Goal: Task Accomplishment & Management: Complete application form

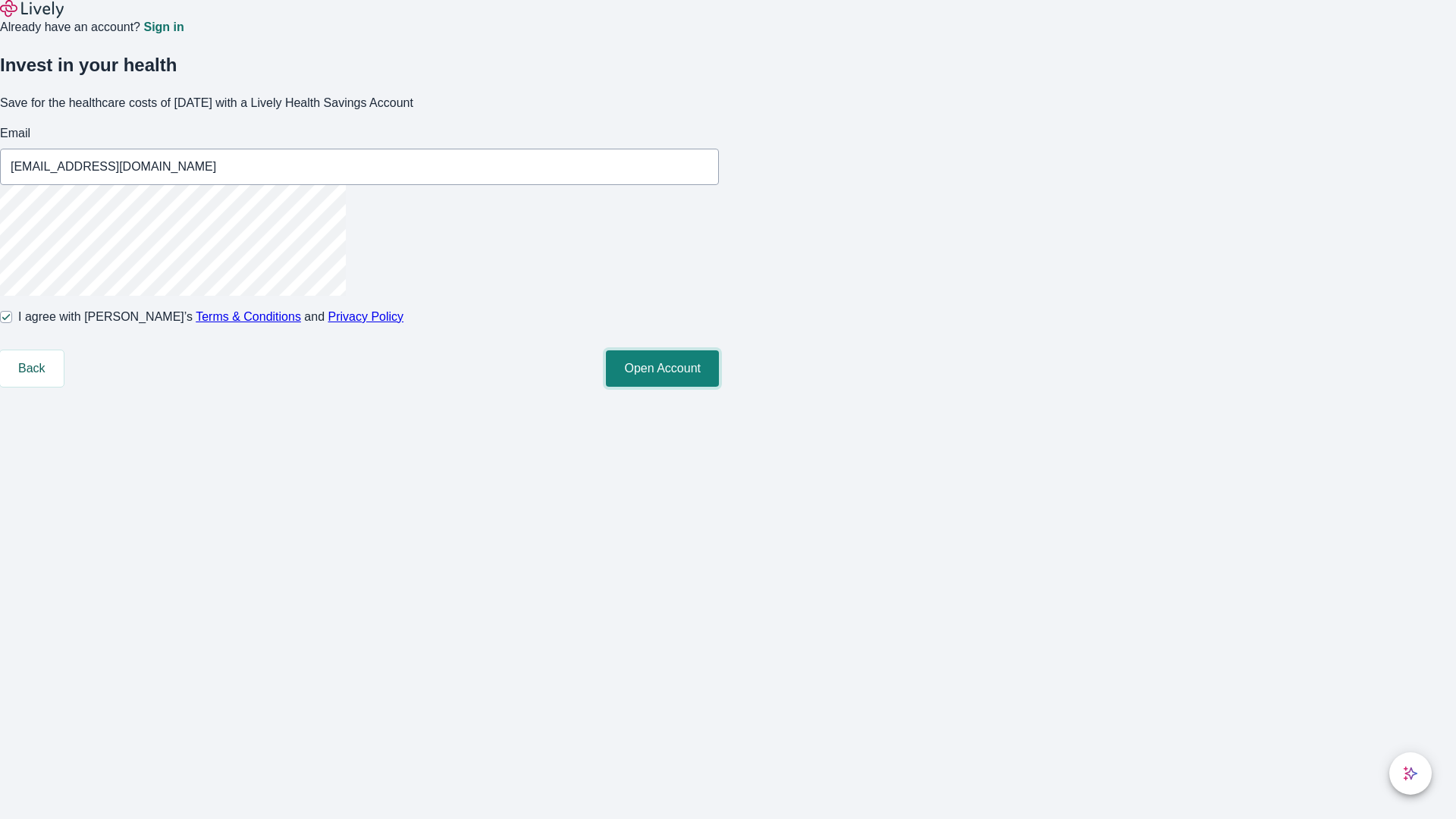
click at [719, 387] on button "Open Account" at bounding box center [663, 368] width 113 height 36
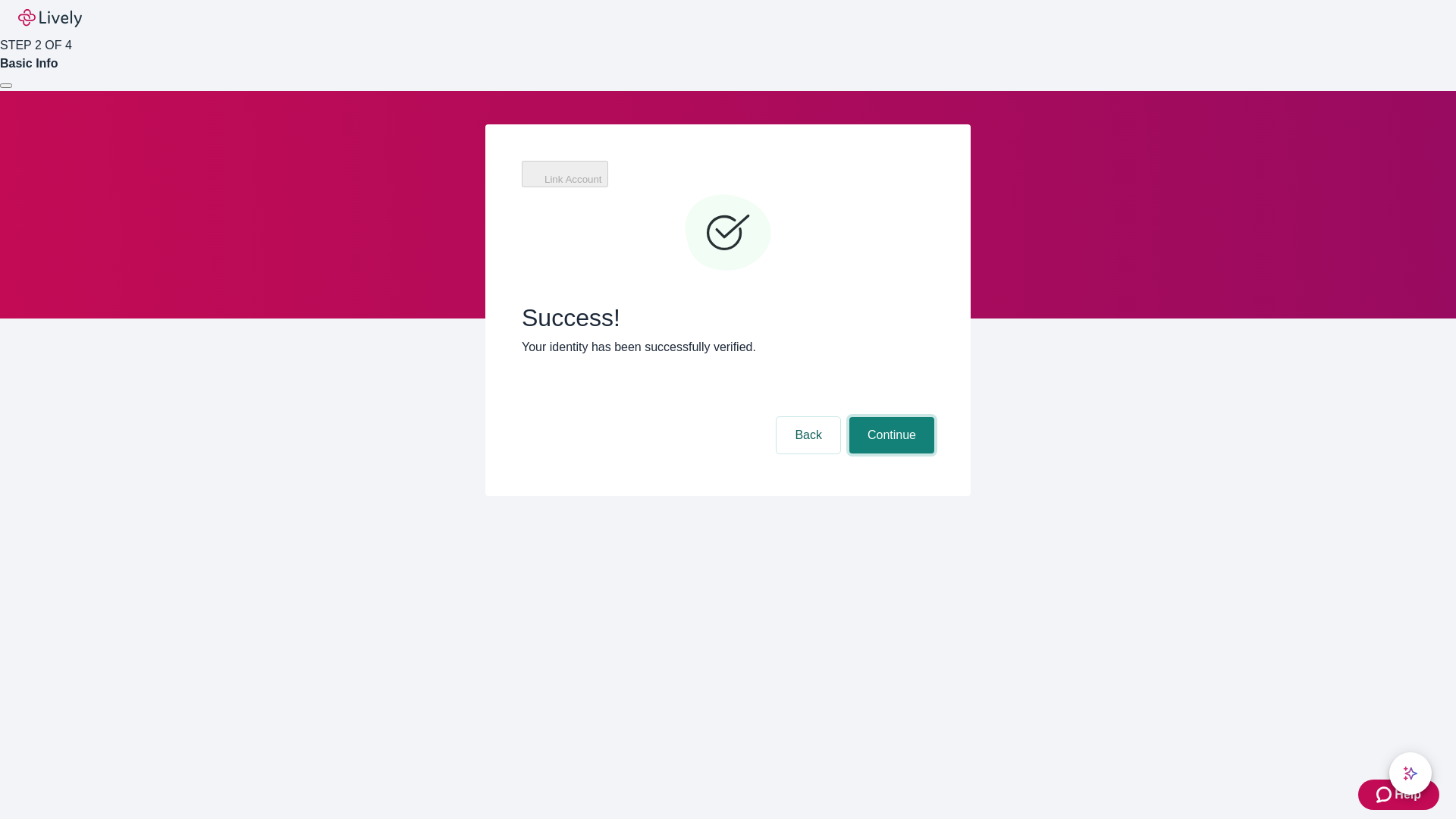
click at [889, 417] on button "Continue" at bounding box center [891, 435] width 85 height 36
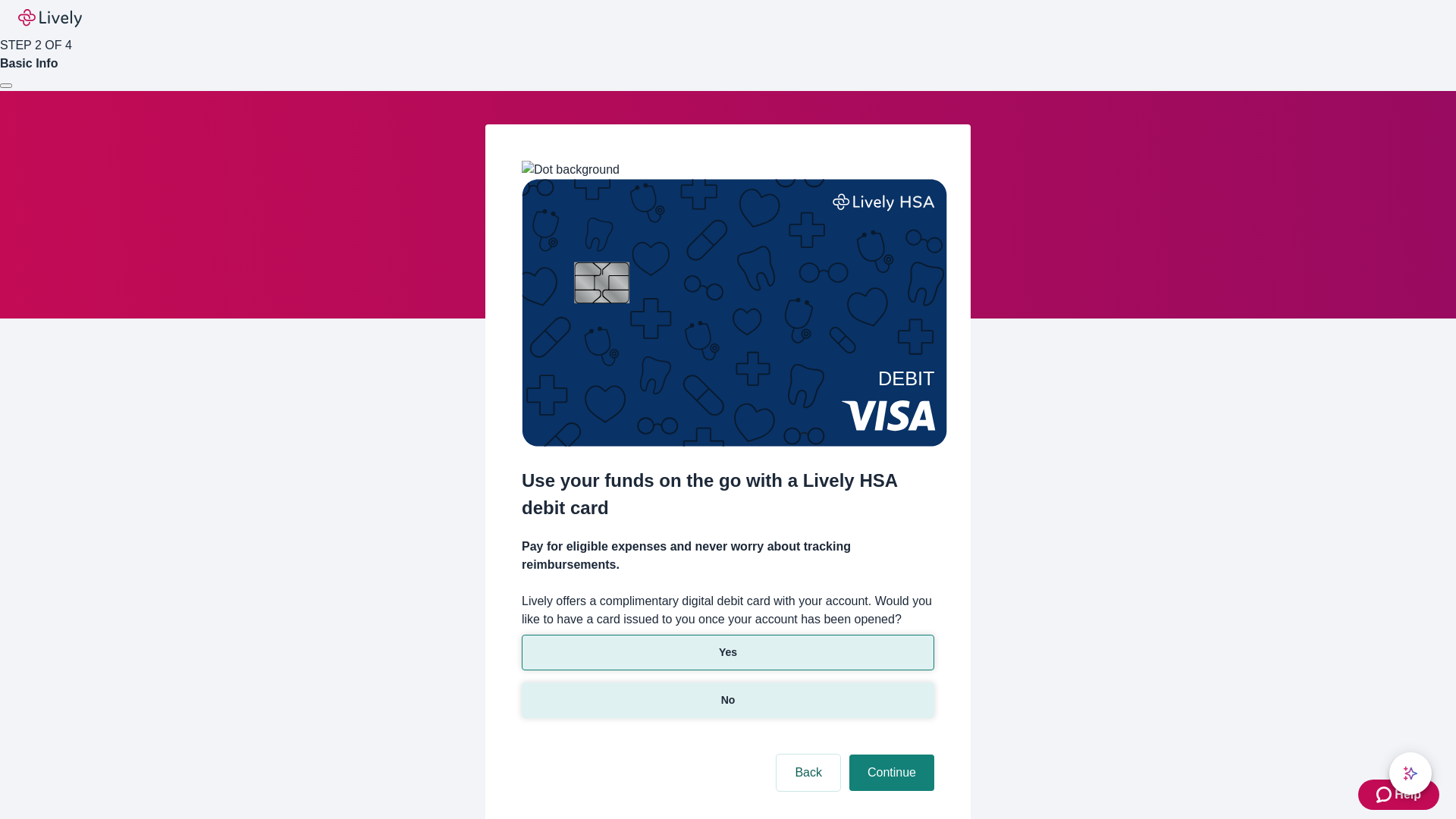
click at [728, 692] on p "No" at bounding box center [728, 700] width 15 height 16
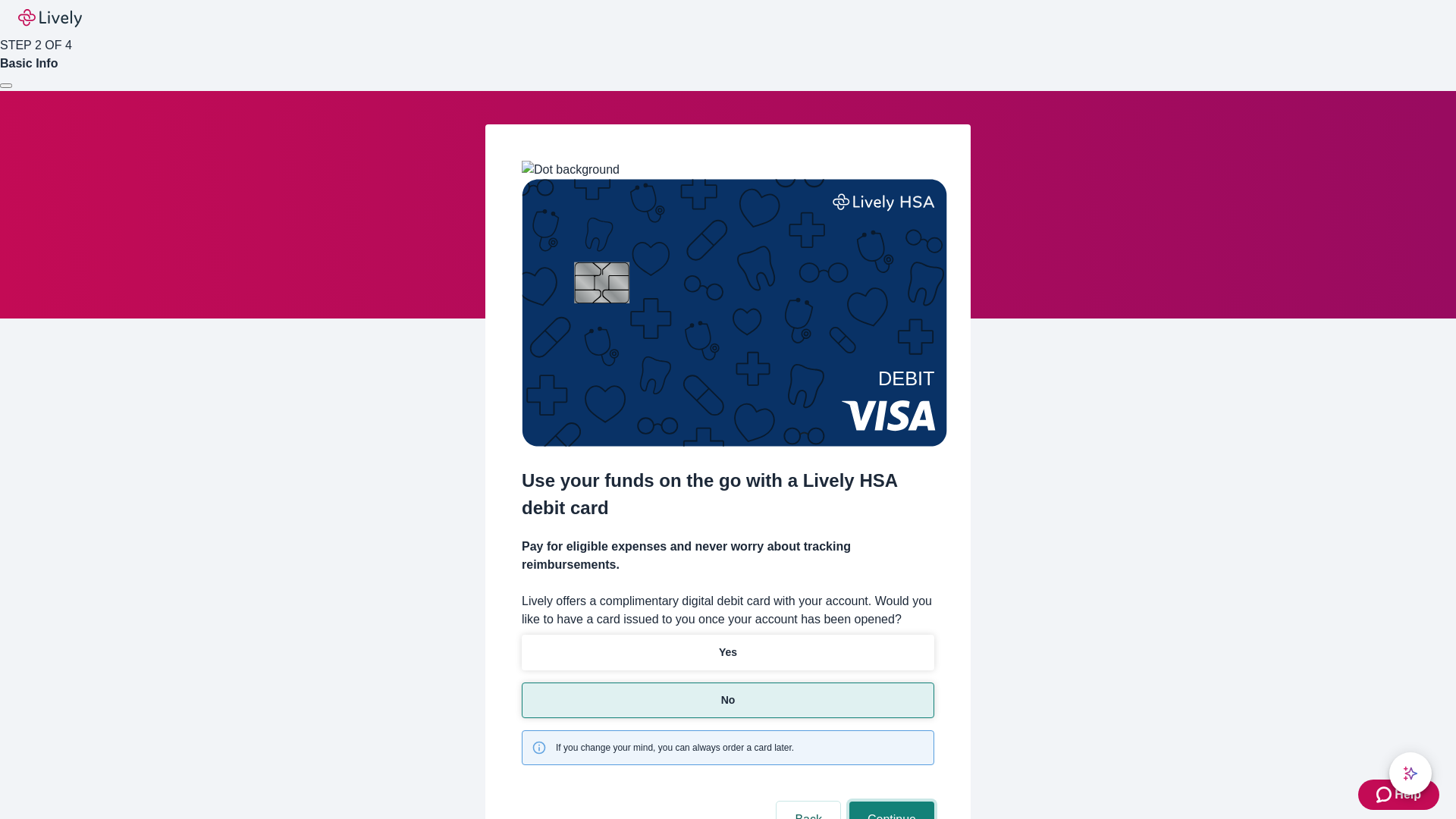
click at [889, 801] on button "Continue" at bounding box center [891, 819] width 85 height 36
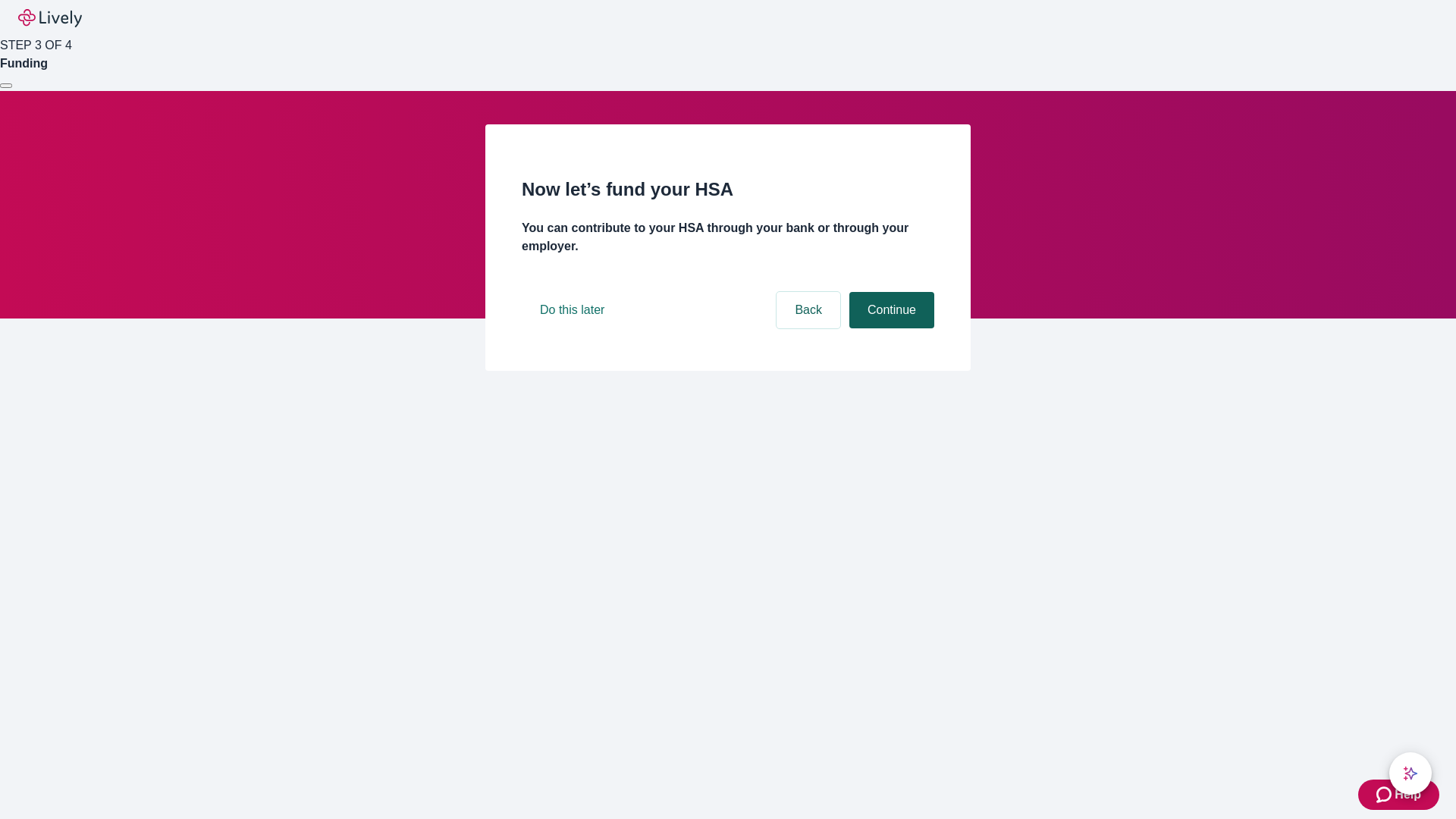
click at [889, 329] on button "Continue" at bounding box center [891, 310] width 85 height 36
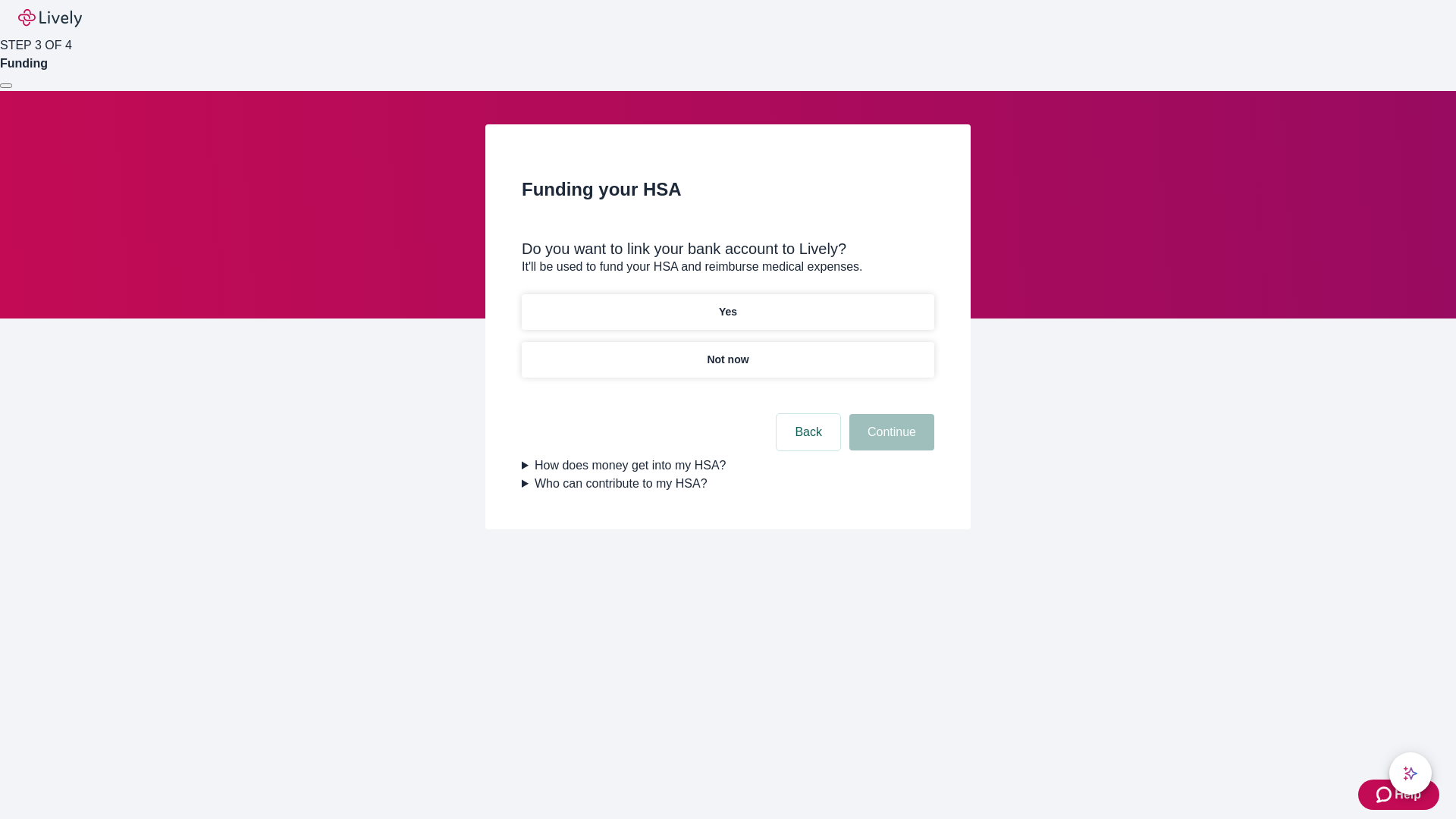
click at [728, 304] on p "Yes" at bounding box center [728, 312] width 18 height 16
click at [889, 414] on button "Continue" at bounding box center [891, 432] width 85 height 36
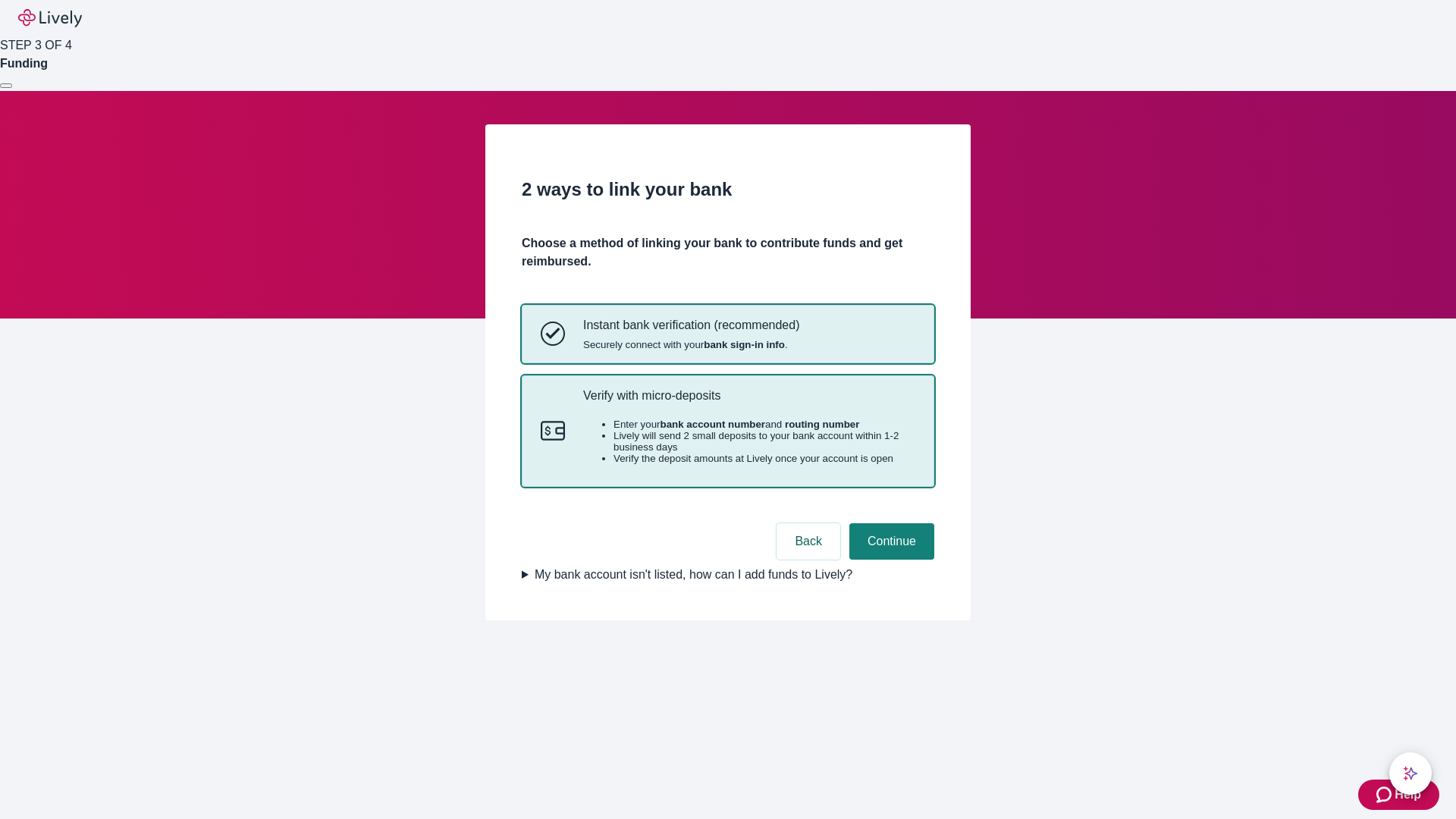
click at [749, 403] on p "Verify with micro-deposits" at bounding box center [749, 396] width 332 height 15
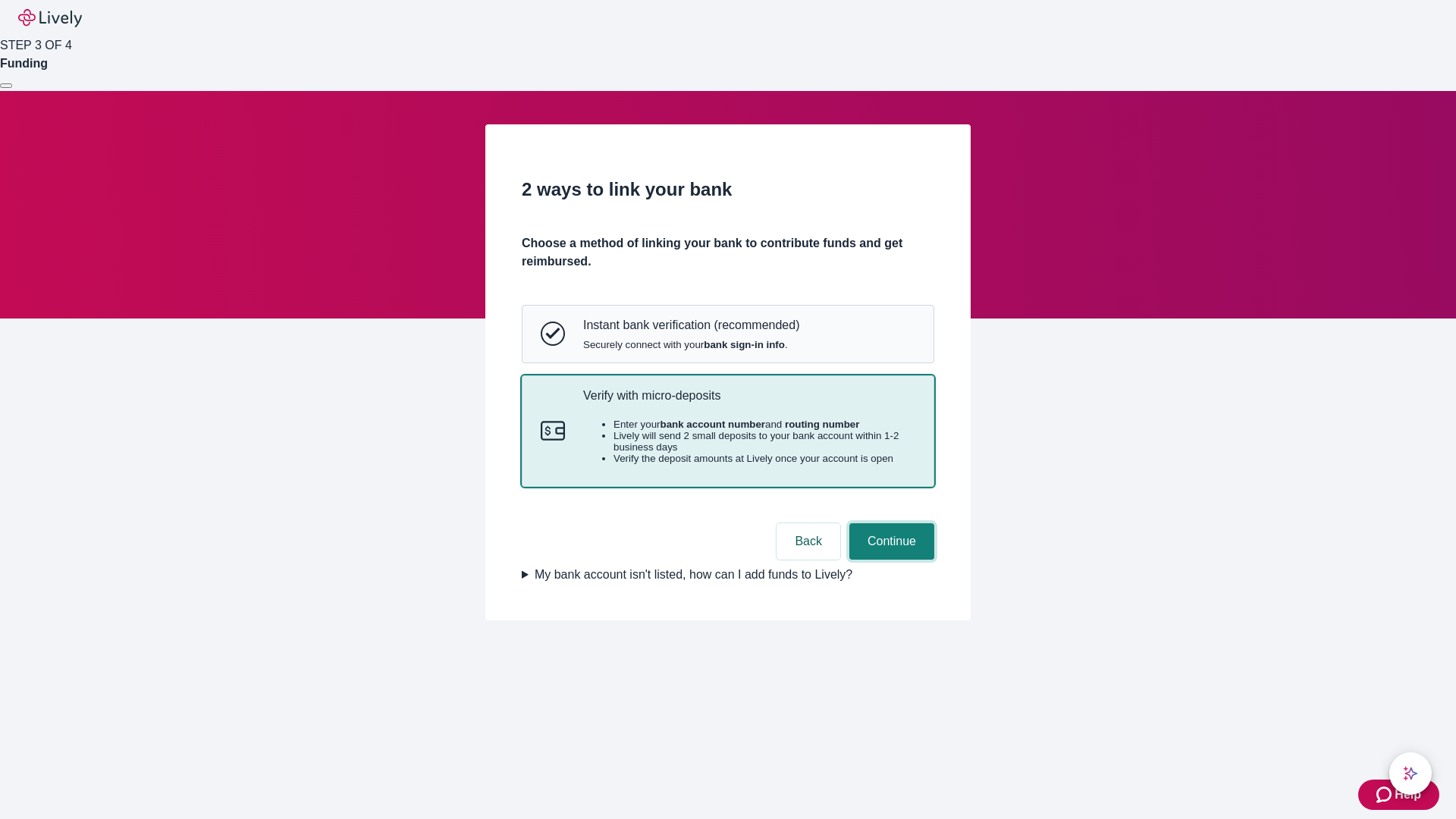
click at [889, 560] on button "Continue" at bounding box center [891, 541] width 85 height 36
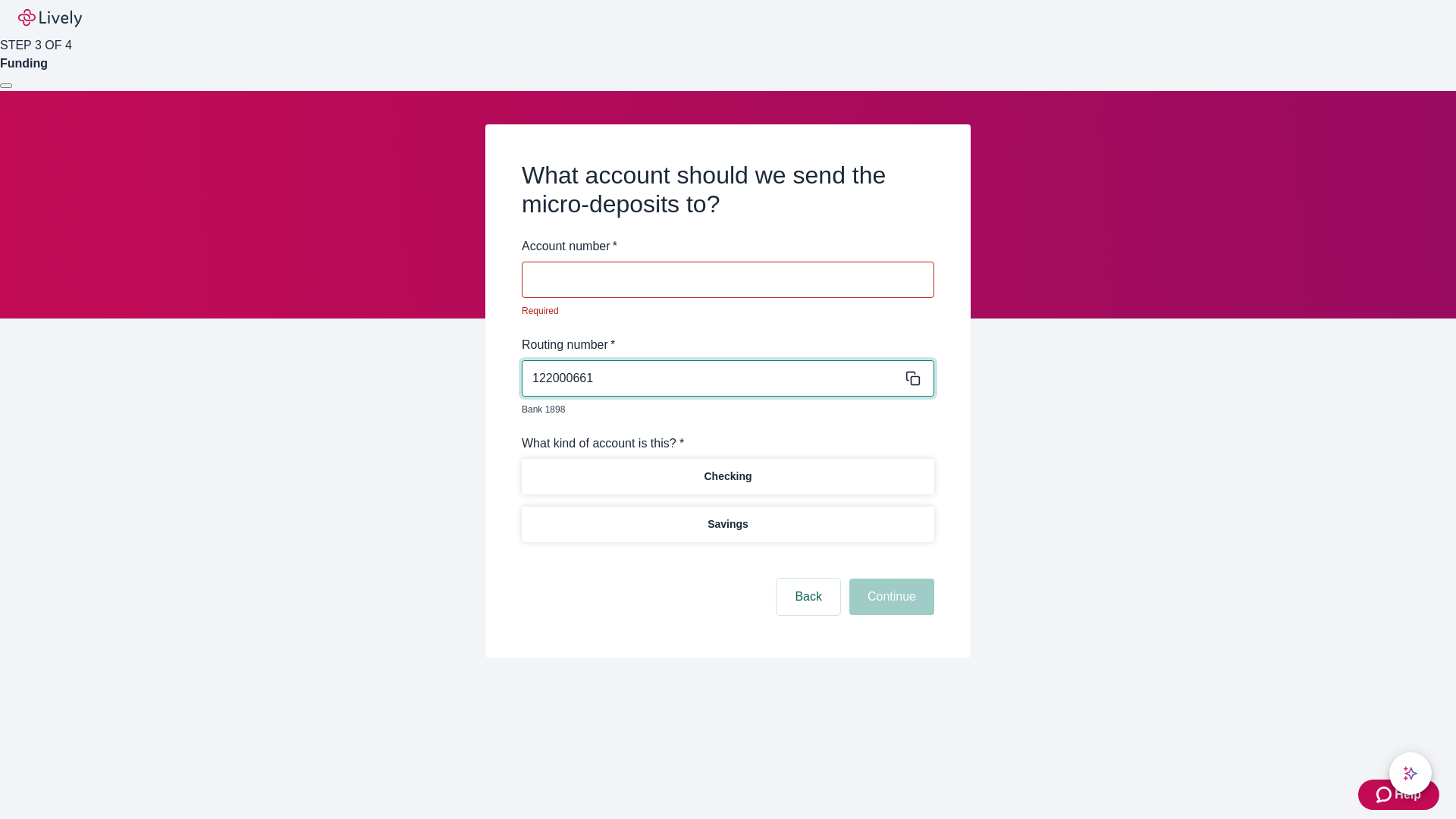
type input "122000661"
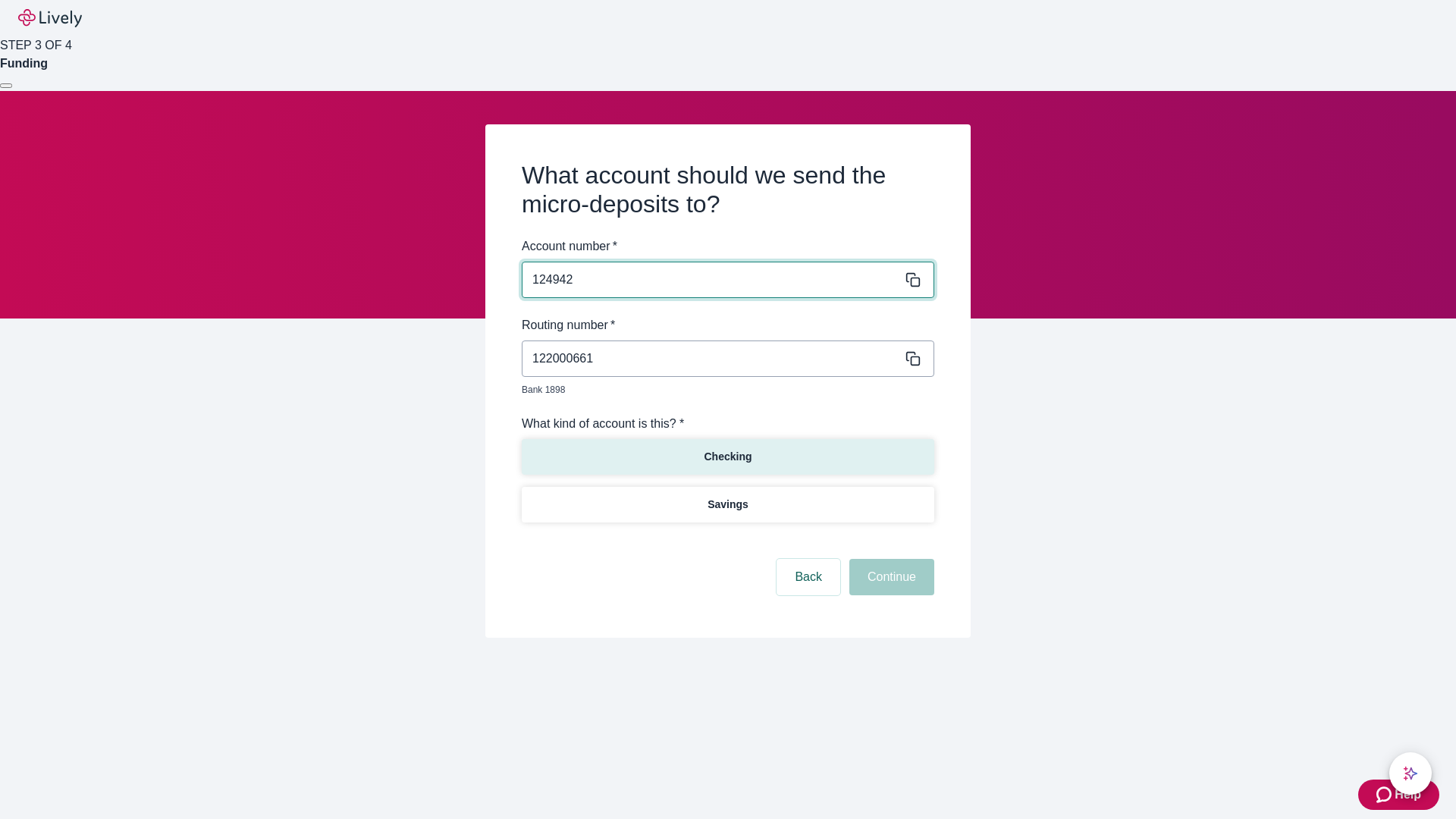
type input "124942"
click at [728, 449] on p "Checking" at bounding box center [728, 457] width 48 height 16
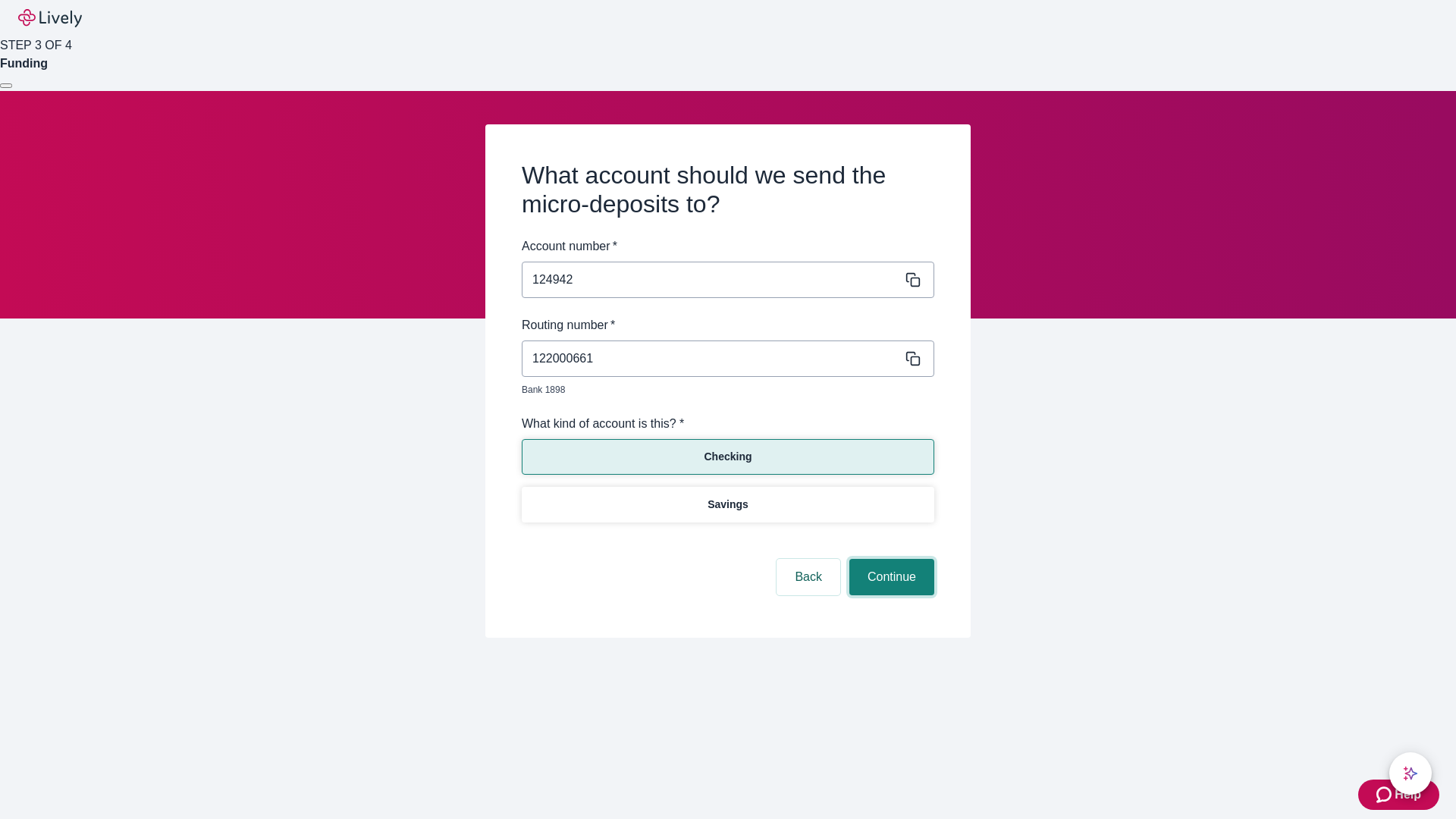
click at [889, 560] on button "Continue" at bounding box center [891, 577] width 85 height 36
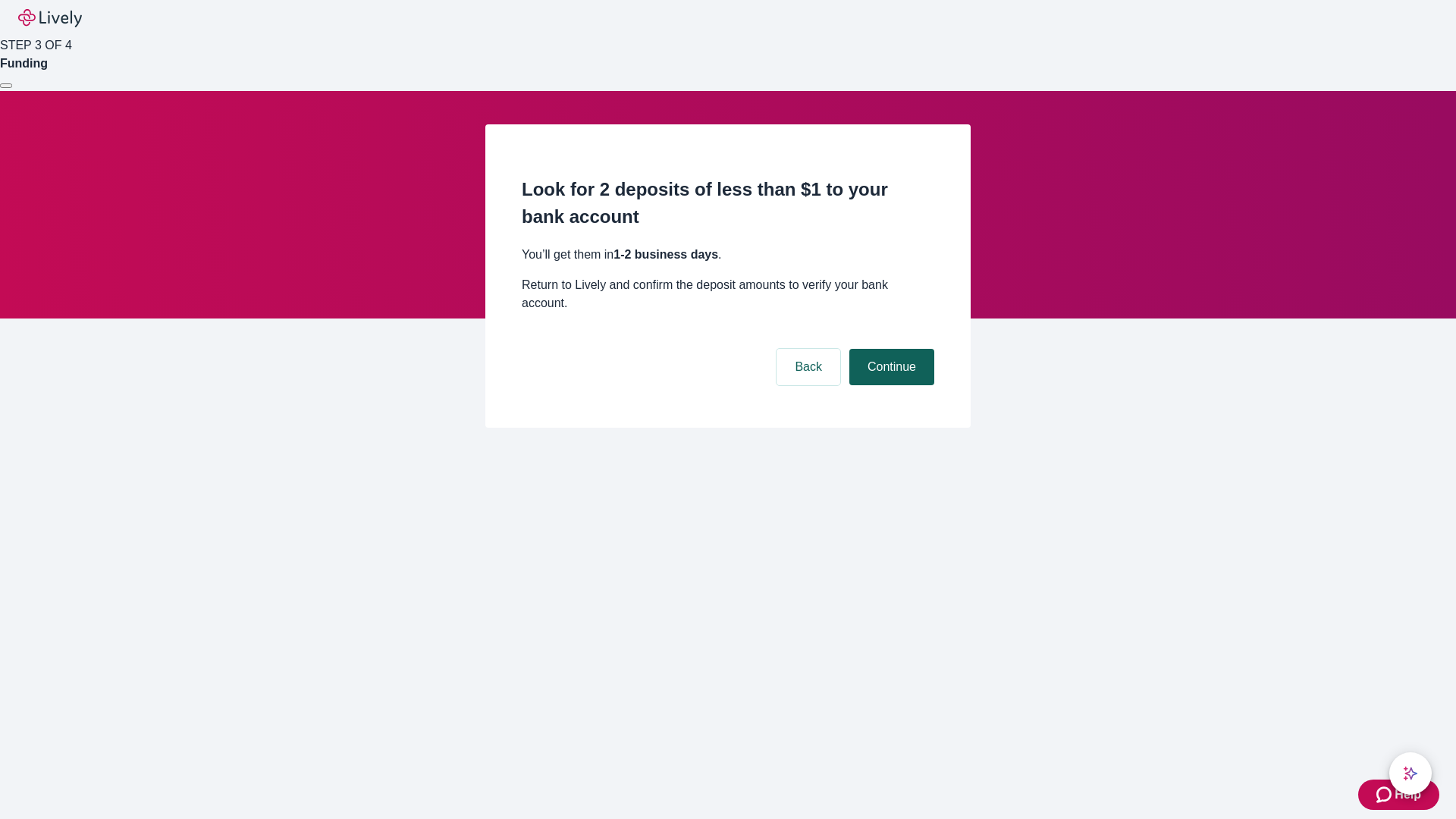
click at [889, 349] on button "Continue" at bounding box center [891, 367] width 85 height 36
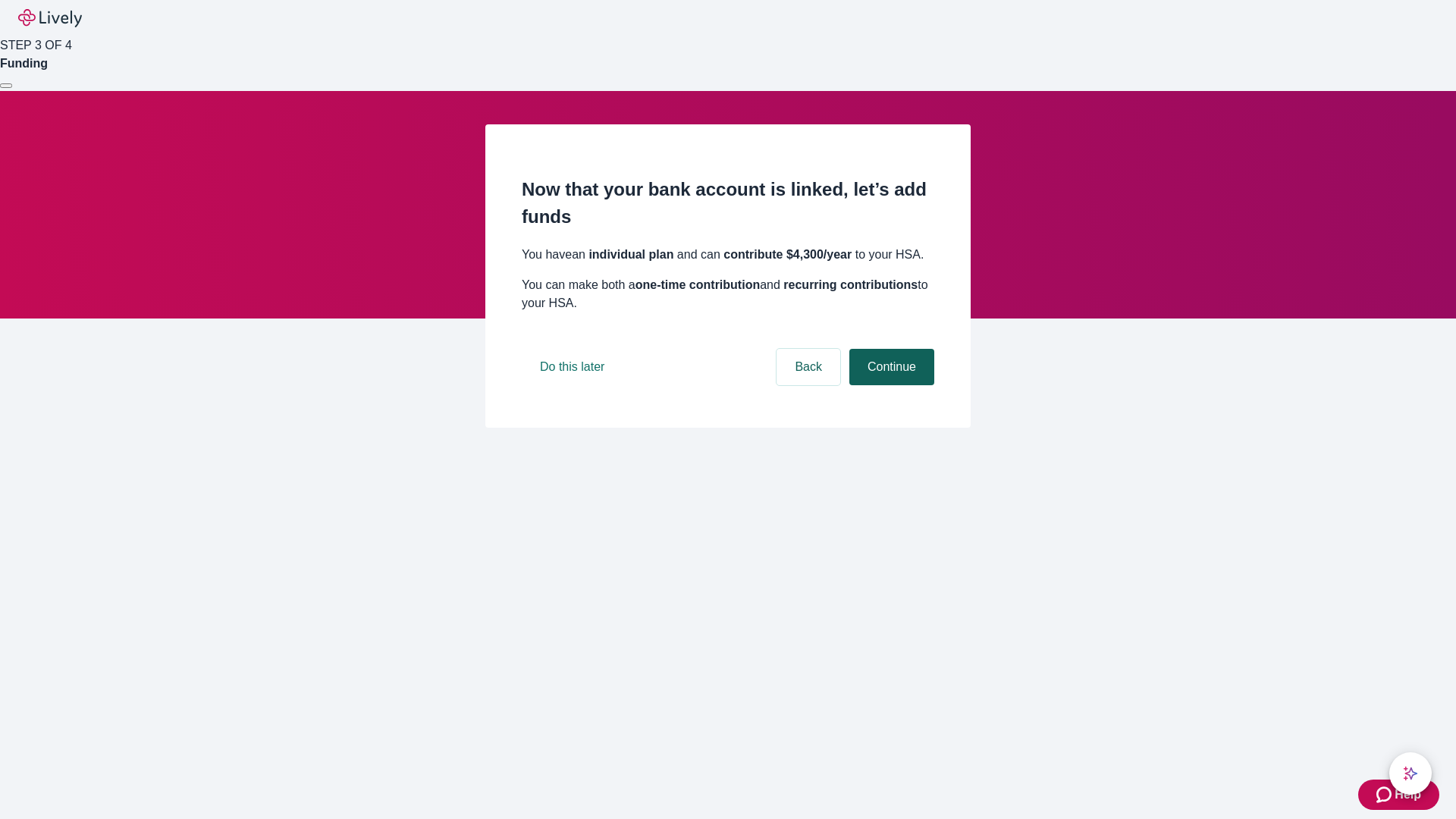
click at [889, 385] on button "Continue" at bounding box center [891, 367] width 85 height 36
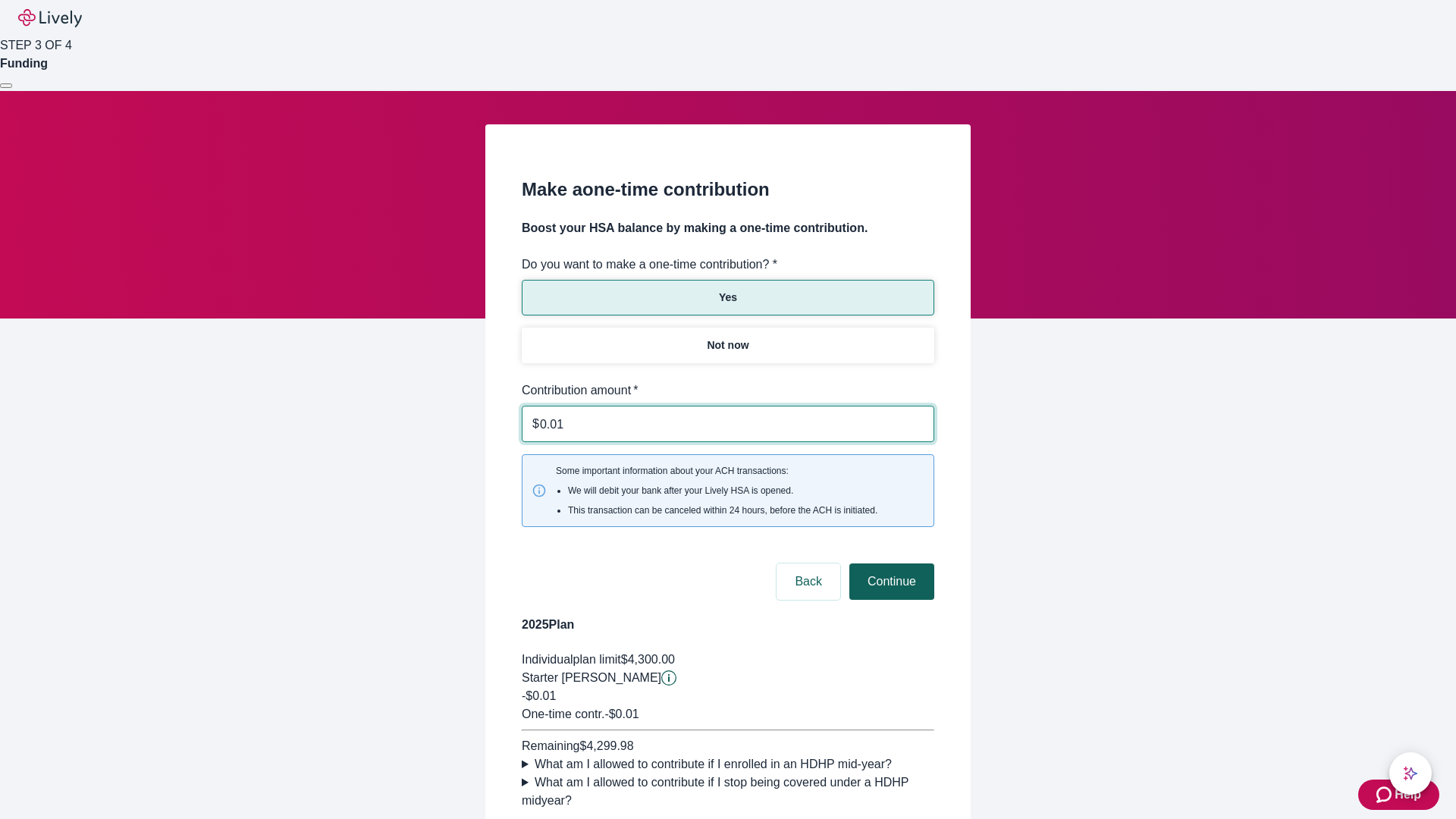
type input "0.01"
click at [889, 563] on button "Continue" at bounding box center [891, 581] width 85 height 36
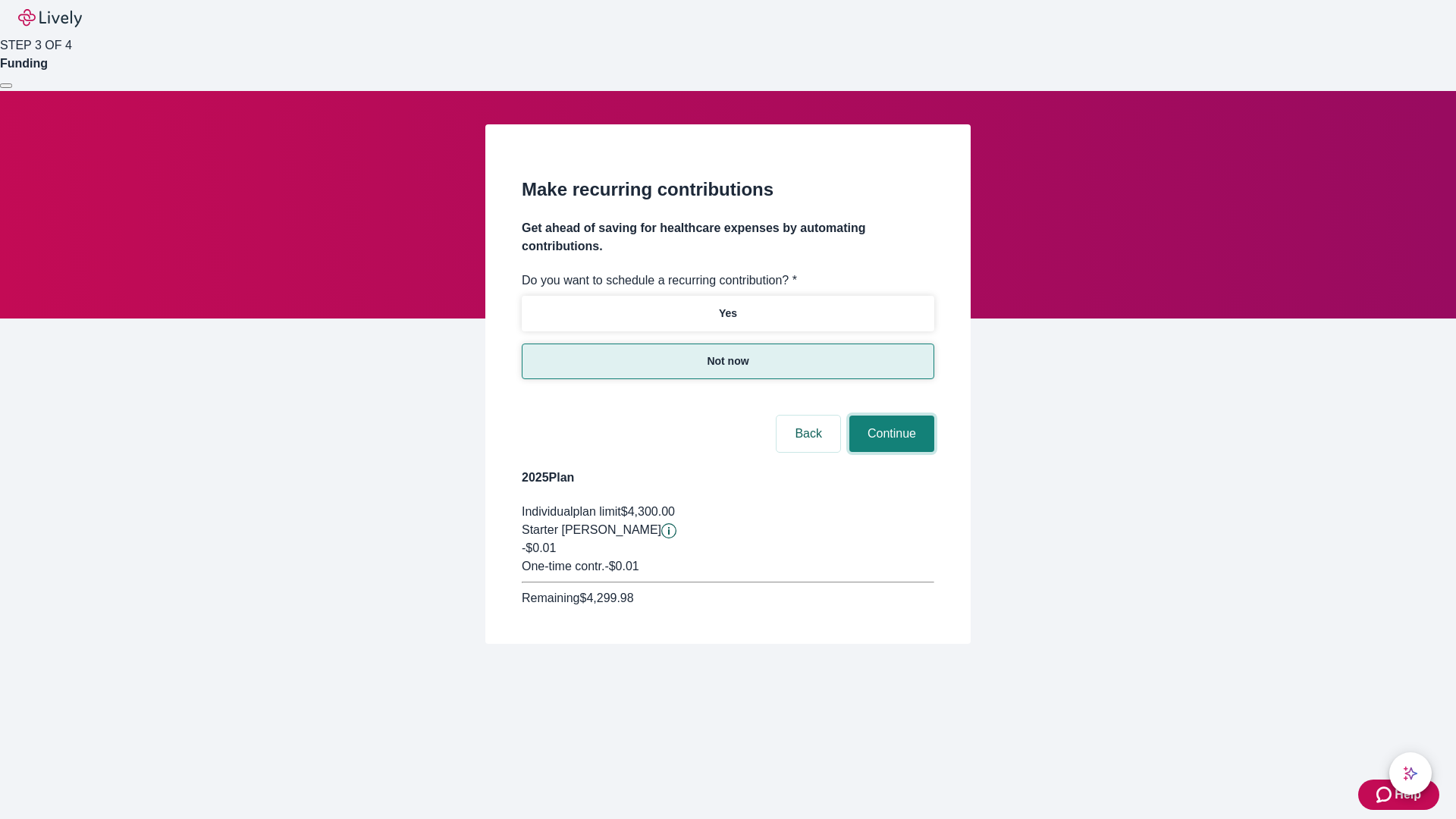
click at [889, 415] on button "Continue" at bounding box center [891, 433] width 85 height 36
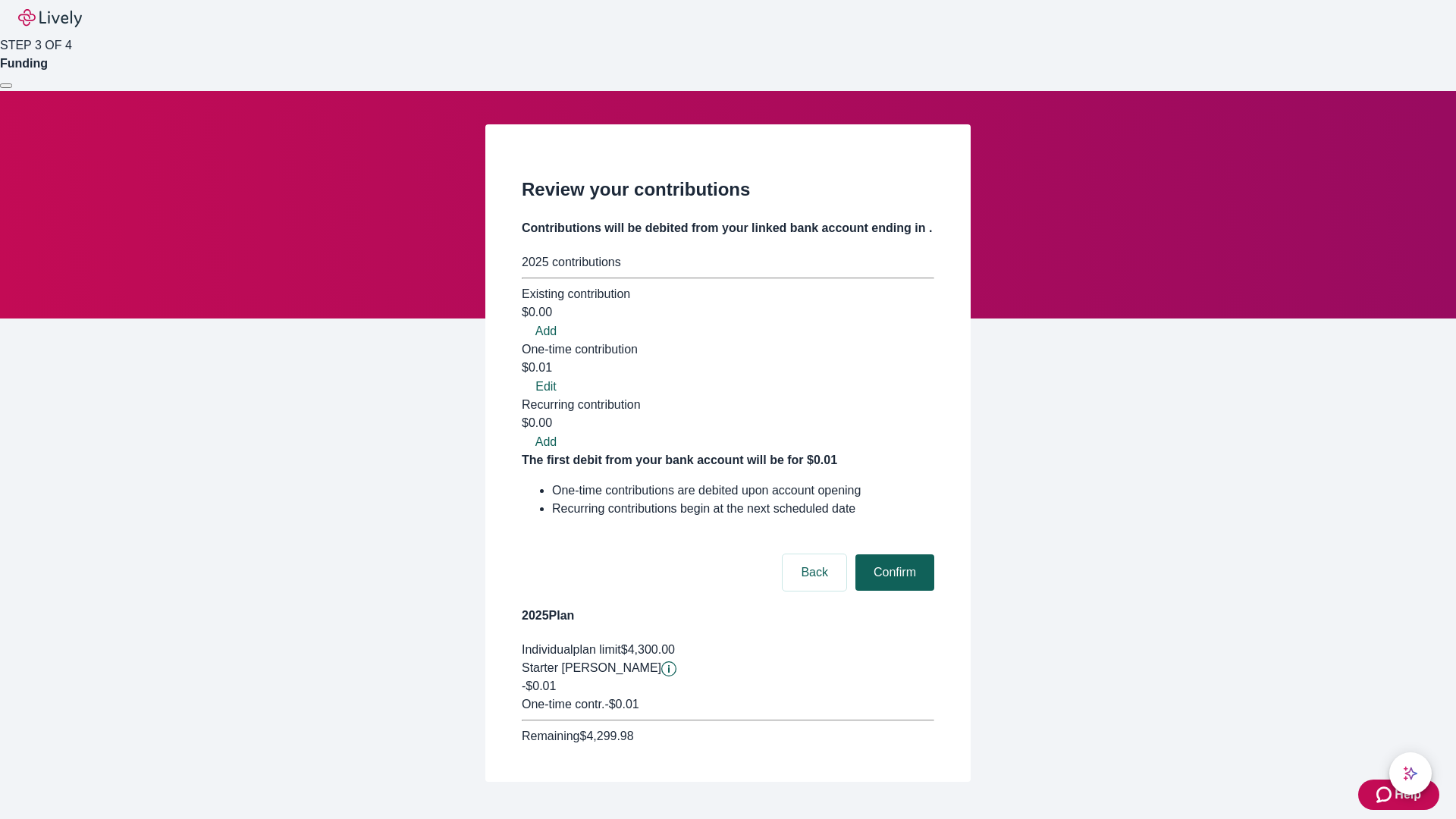
click at [893, 554] on button "Confirm" at bounding box center [894, 572] width 79 height 36
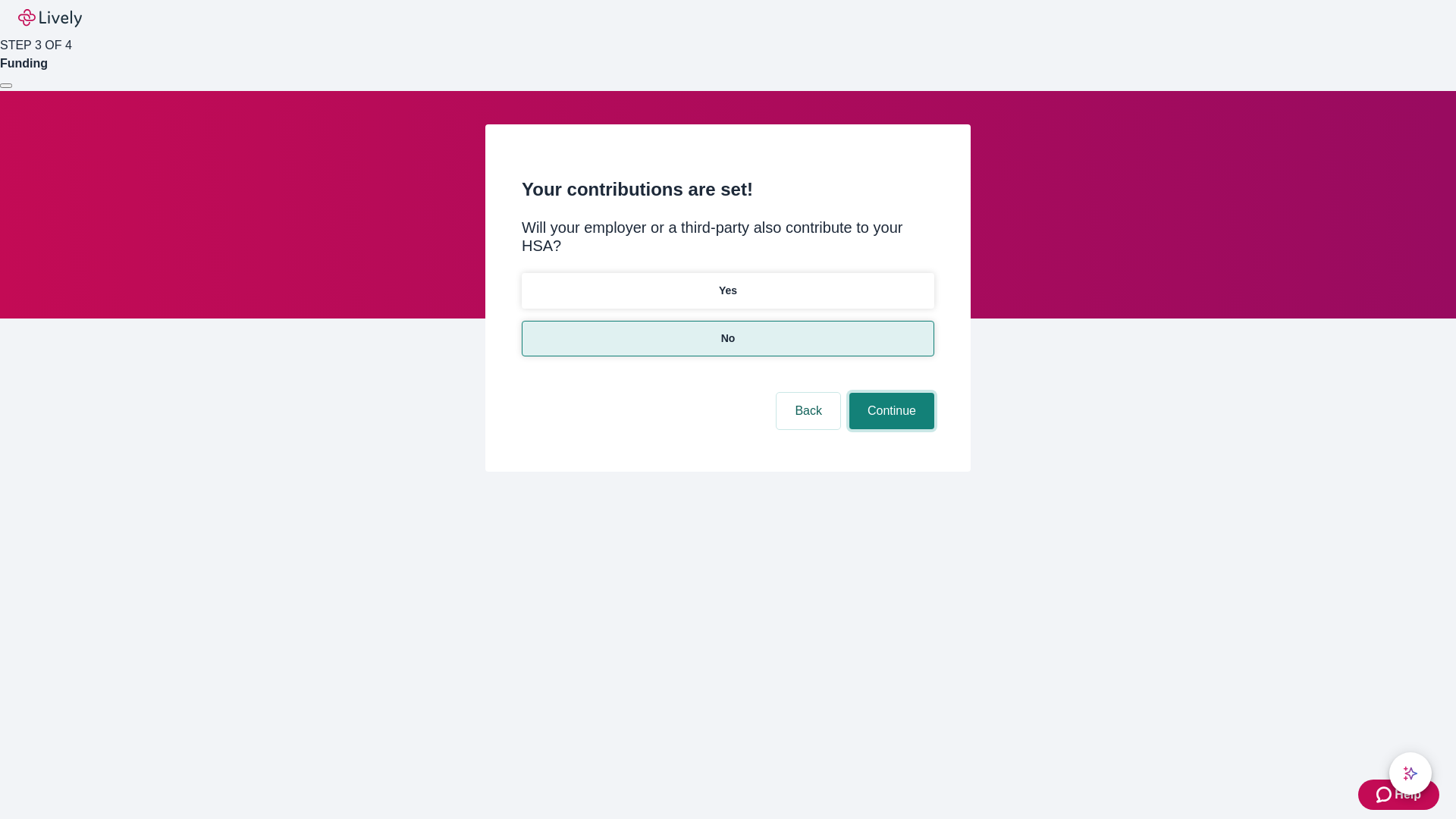
click at [889, 393] on button "Continue" at bounding box center [891, 410] width 85 height 36
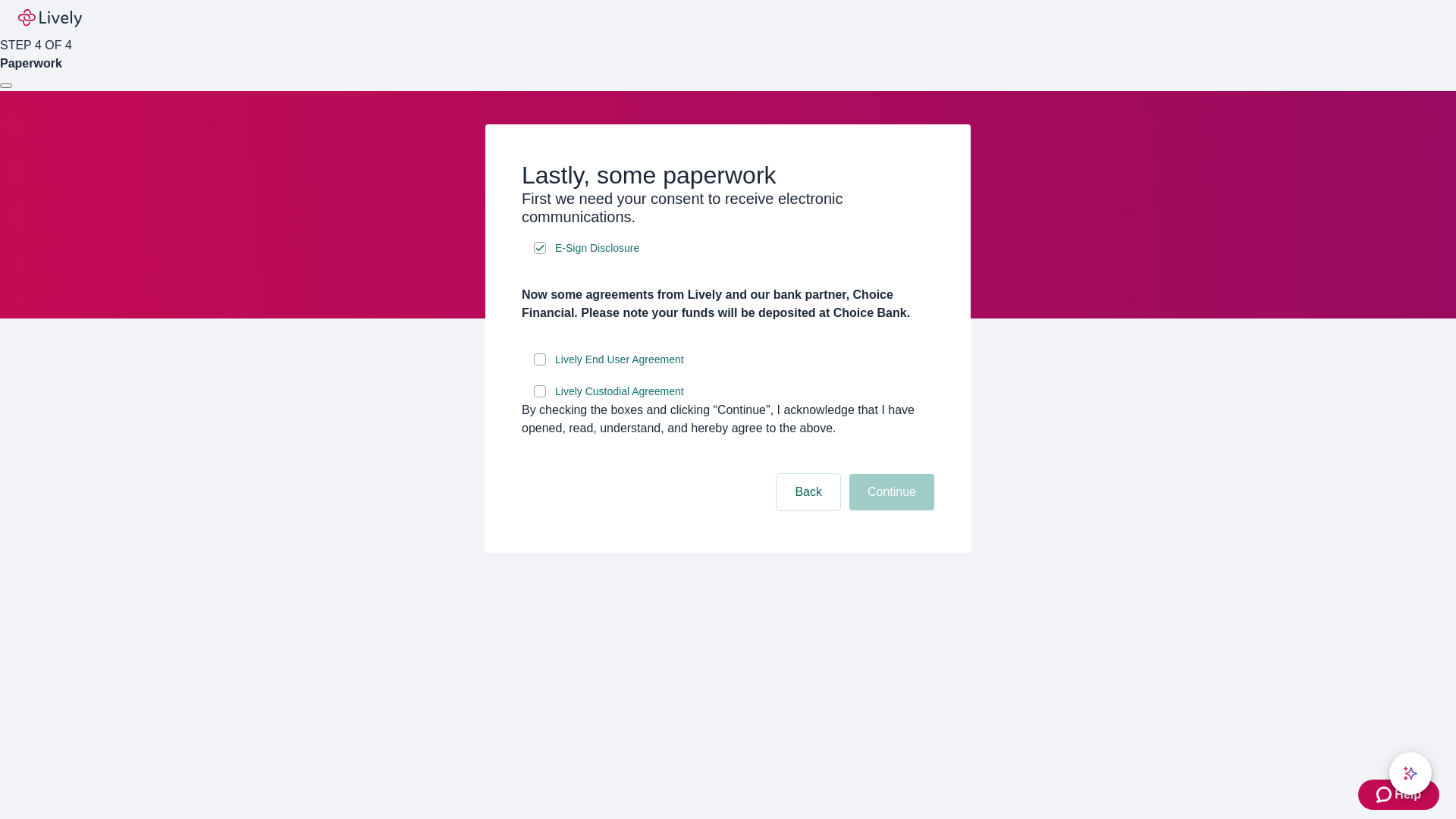
click at [540, 366] on input "Lively End User Agreement" at bounding box center [540, 359] width 12 height 12
checkbox input "true"
click at [540, 397] on input "Lively Custodial Agreement" at bounding box center [540, 391] width 12 height 12
checkbox input "true"
click at [889, 511] on button "Continue" at bounding box center [891, 492] width 85 height 36
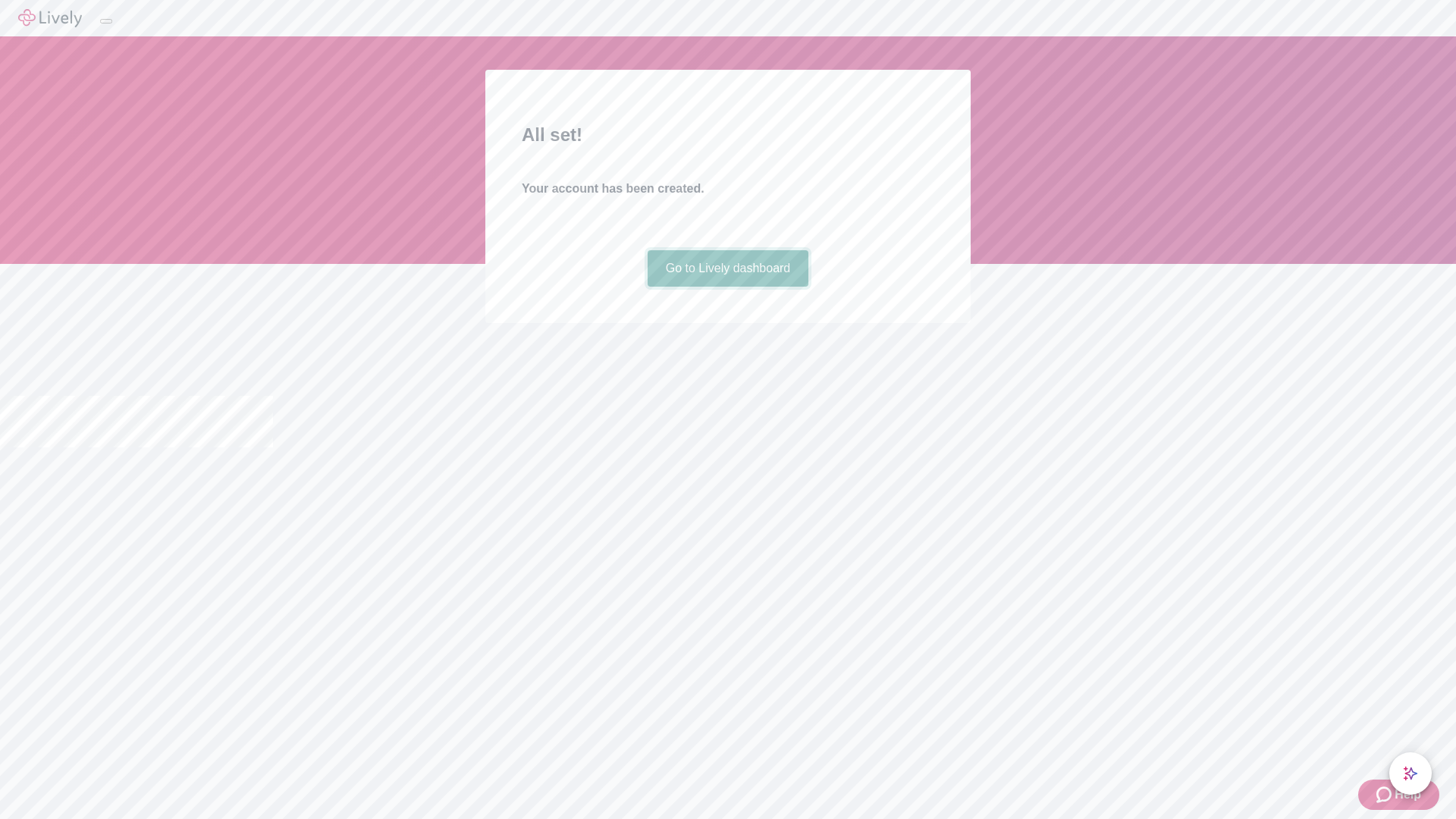
click at [728, 286] on link "Go to Lively dashboard" at bounding box center [728, 268] width 162 height 36
